Goal: Task Accomplishment & Management: Manage account settings

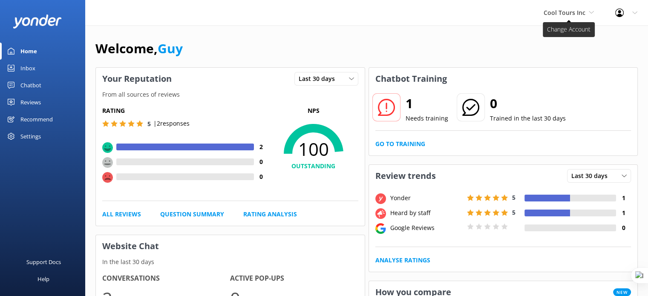
click at [569, 10] on span "Cool Tours Inc" at bounding box center [564, 13] width 42 height 8
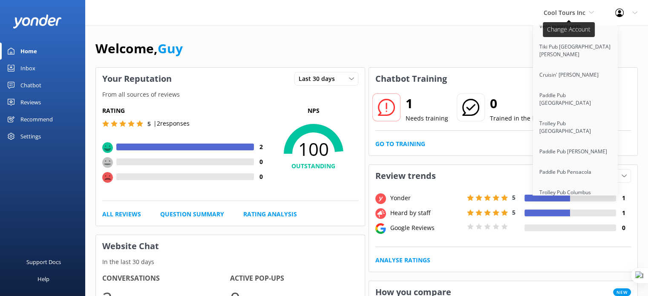
scroll to position [5264, 0]
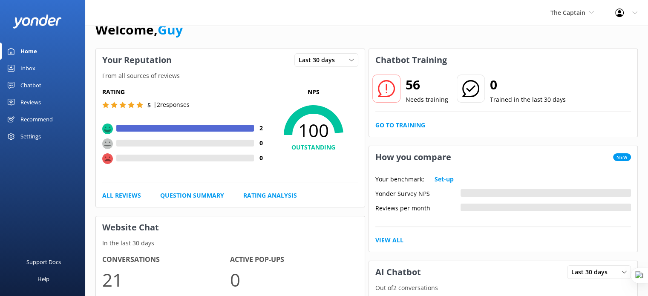
scroll to position [32, 0]
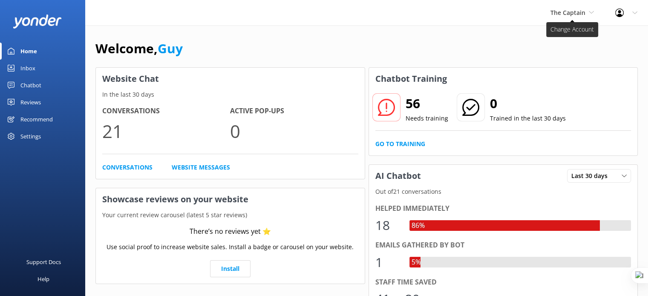
click at [575, 13] on span "The Captain" at bounding box center [567, 13] width 35 height 8
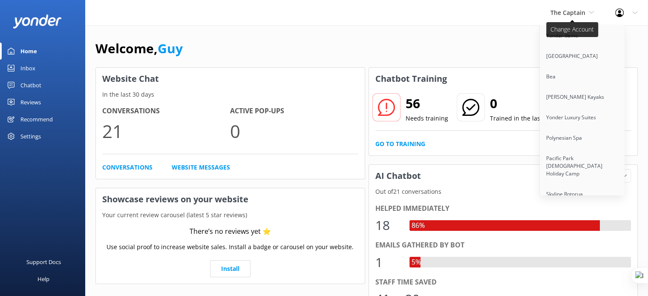
scroll to position [5244, 0]
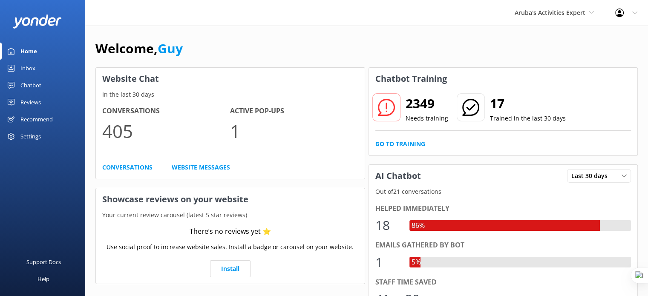
click at [32, 136] on div "Settings" at bounding box center [30, 136] width 20 height 17
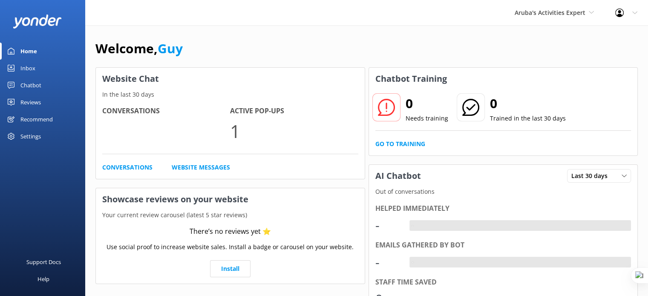
click at [34, 135] on div "Settings" at bounding box center [30, 136] width 20 height 17
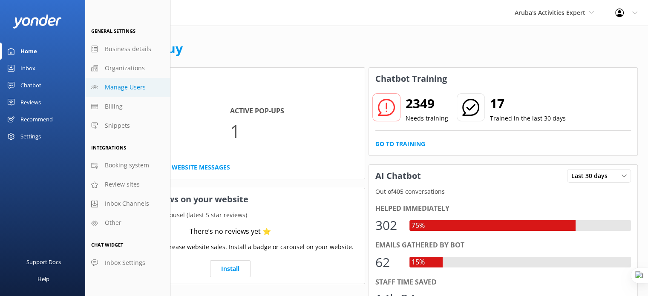
click at [129, 88] on span "Manage Users" at bounding box center [125, 87] width 41 height 9
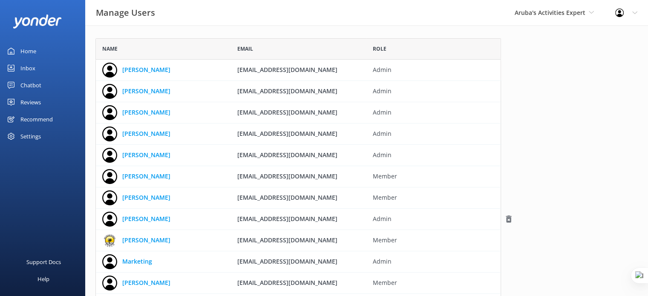
drag, startPoint x: 313, startPoint y: 219, endPoint x: 231, endPoint y: 218, distance: 82.6
click at [231, 218] on div "[EMAIL_ADDRESS][DOMAIN_NAME]" at bounding box center [298, 219] width 135 height 21
copy span "[EMAIL_ADDRESS][DOMAIN_NAME]"
click at [555, 18] on div "Aruba's Activities Expert Yonder demo [GEOGRAPHIC_DATA] Bea [PERSON_NAME] Kayak…" at bounding box center [554, 13] width 100 height 26
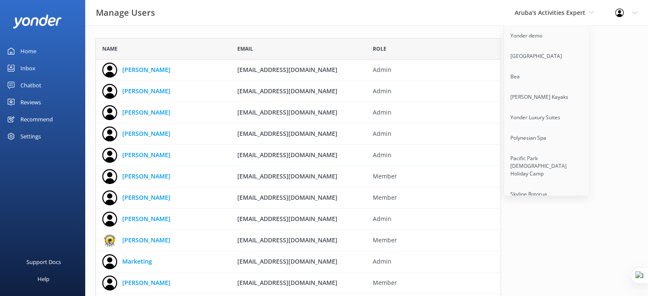
scroll to position [5264, 0]
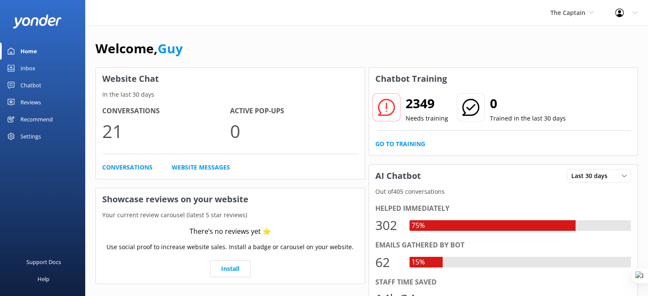
click at [35, 135] on div "Settings" at bounding box center [30, 136] width 20 height 17
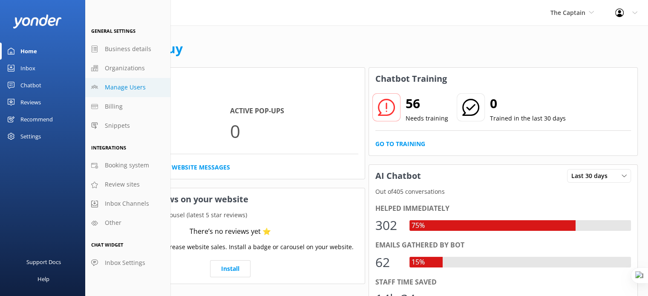
click at [129, 88] on span "Manage Users" at bounding box center [125, 87] width 41 height 9
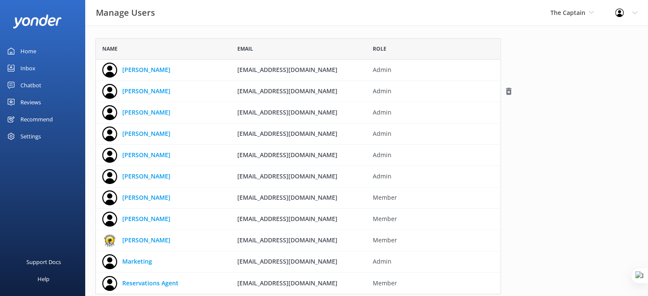
scroll to position [249, 399]
click at [37, 136] on div "Settings" at bounding box center [30, 136] width 20 height 17
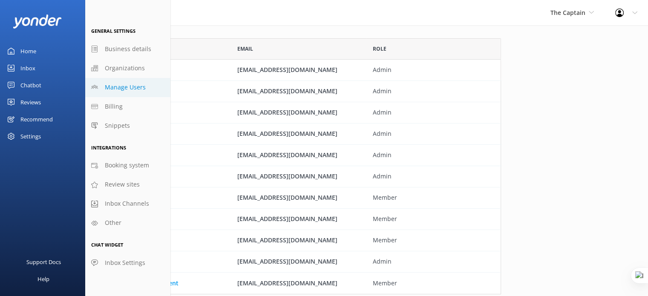
click at [44, 184] on div "Support Docs Help" at bounding box center [42, 224] width 85 height 143
click at [602, 92] on div "Name Email Role [PERSON_NAME] [EMAIL_ADDRESS][DOMAIN_NAME] Admin Merienys [PERS…" at bounding box center [366, 181] width 562 height 311
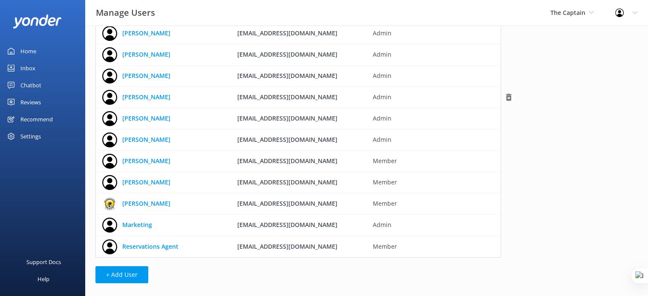
scroll to position [41, 0]
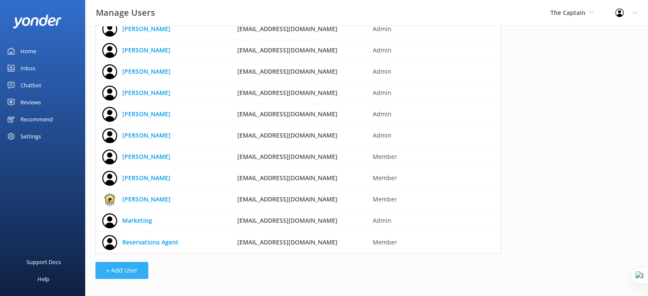
click at [122, 272] on button "+ Add User" at bounding box center [121, 270] width 53 height 17
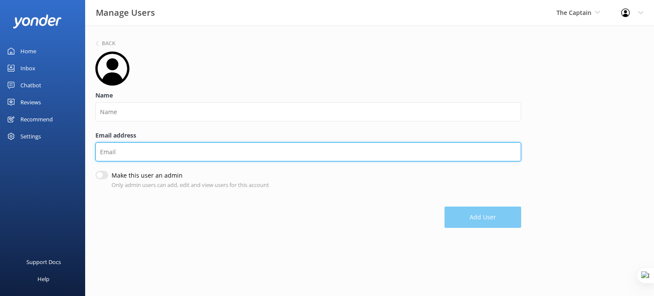
click at [146, 147] on input "Email address" at bounding box center [308, 151] width 426 height 19
paste input "[EMAIL_ADDRESS][DOMAIN_NAME]"
type input "[EMAIL_ADDRESS][DOMAIN_NAME]"
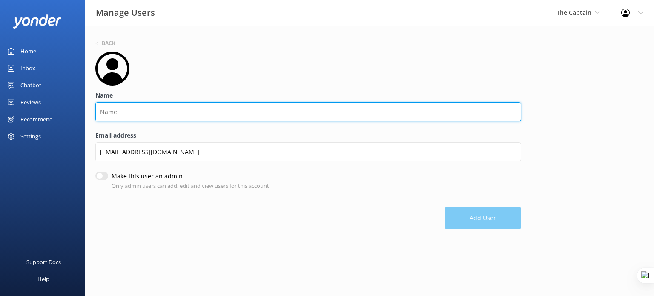
click at [144, 113] on input "Name" at bounding box center [308, 111] width 426 height 19
type input "[PERSON_NAME]"
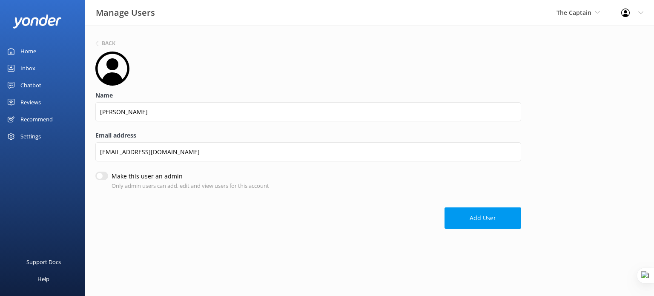
click at [104, 175] on input "Make this user an admin" at bounding box center [101, 176] width 13 height 9
checkbox input "true"
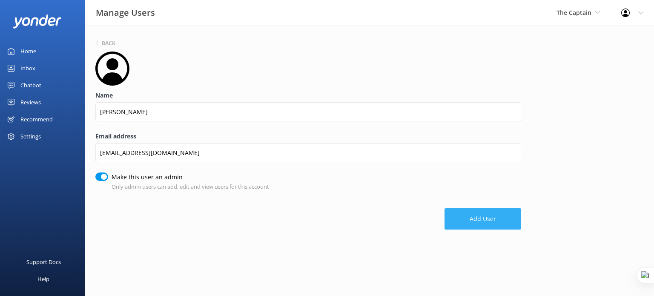
click at [496, 224] on button "Add User" at bounding box center [482, 218] width 77 height 21
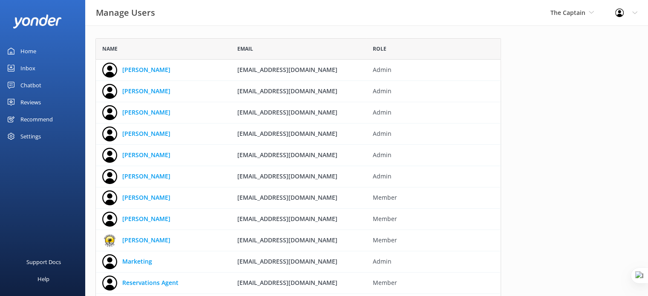
scroll to position [270, 399]
